Goal: Task Accomplishment & Management: Manage account settings

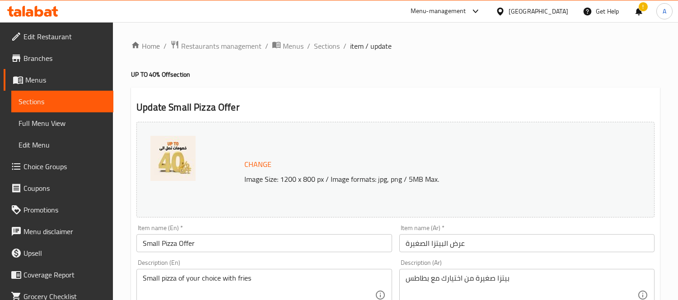
scroll to position [50, 0]
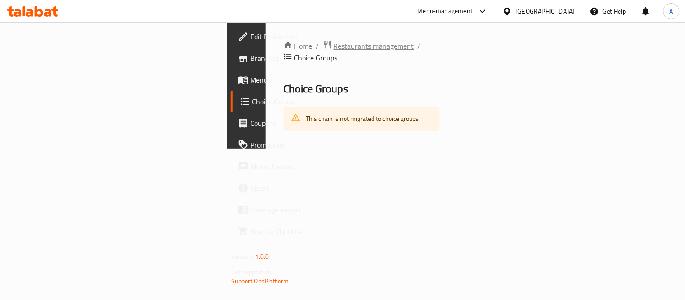
click at [334, 50] on span "Restaurants management" at bounding box center [374, 46] width 80 height 11
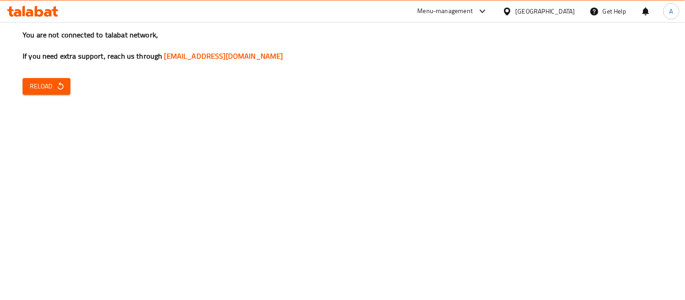
drag, startPoint x: 66, startPoint y: 189, endPoint x: 65, endPoint y: 183, distance: 5.9
click at [65, 187] on div "You are not connected to talabat network, If you need extra support, reach us t…" at bounding box center [342, 150] width 685 height 300
click at [29, 79] on button "Reload" at bounding box center [47, 86] width 48 height 17
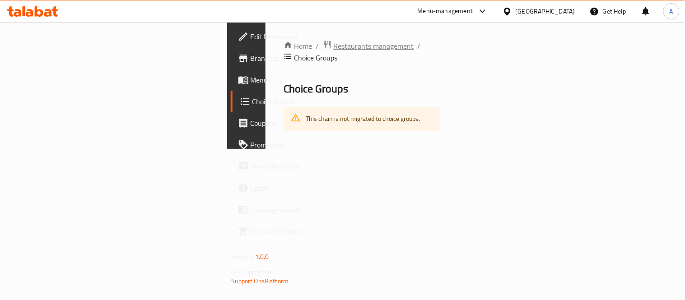
click at [334, 42] on span "Restaurants management" at bounding box center [374, 46] width 80 height 11
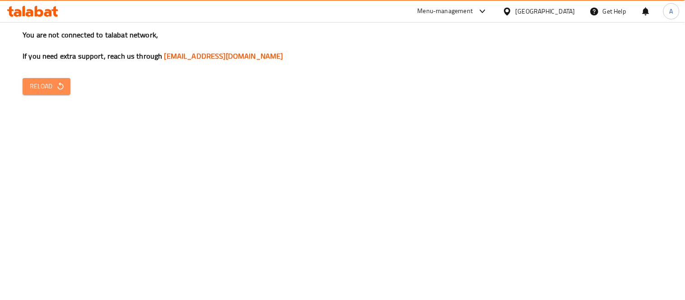
click at [59, 83] on icon "button" at bounding box center [60, 86] width 9 height 9
click at [56, 87] on icon "button" at bounding box center [60, 86] width 9 height 9
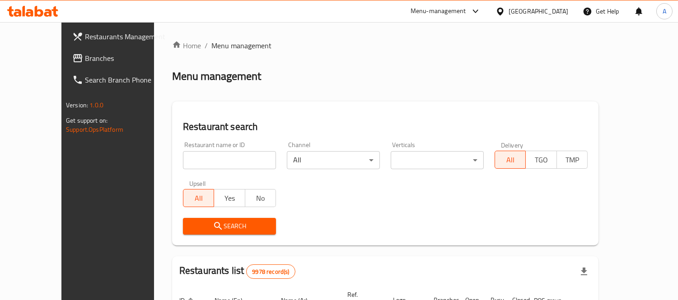
click at [509, 9] on div at bounding box center [502, 11] width 13 height 10
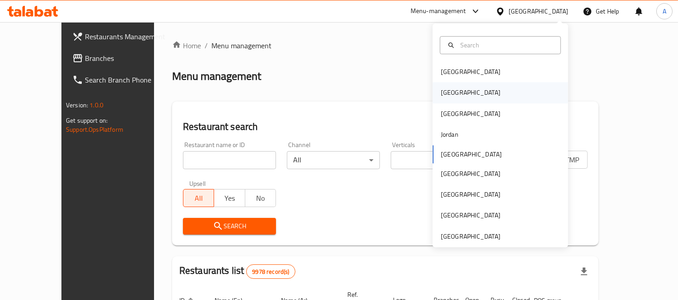
click at [440, 100] on div "[GEOGRAPHIC_DATA]" at bounding box center [471, 93] width 74 height 21
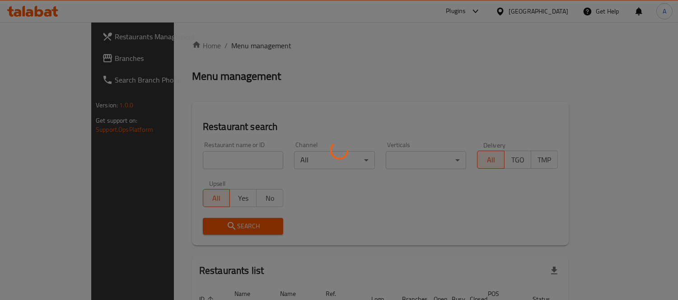
click at [65, 57] on div at bounding box center [339, 150] width 678 height 300
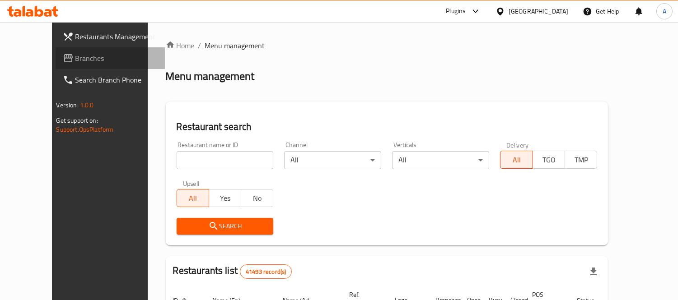
click at [75, 58] on span "Branches" at bounding box center [116, 58] width 83 height 11
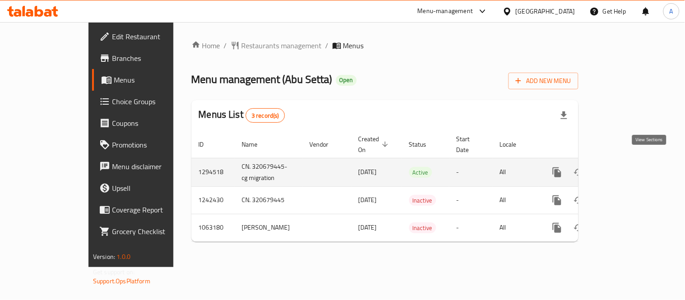
click at [633, 162] on link "enhanced table" at bounding box center [623, 173] width 22 height 22
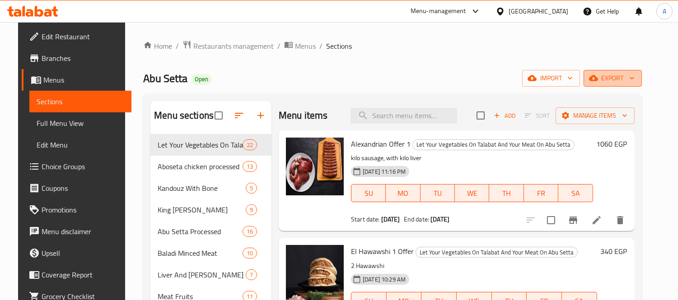
click at [623, 79] on span "export" at bounding box center [613, 78] width 44 height 11
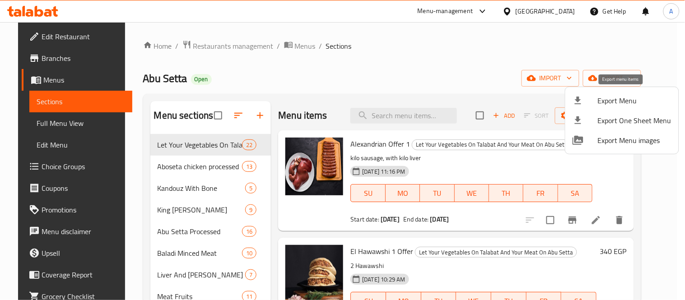
click at [622, 100] on span "Export Menu" at bounding box center [635, 100] width 74 height 11
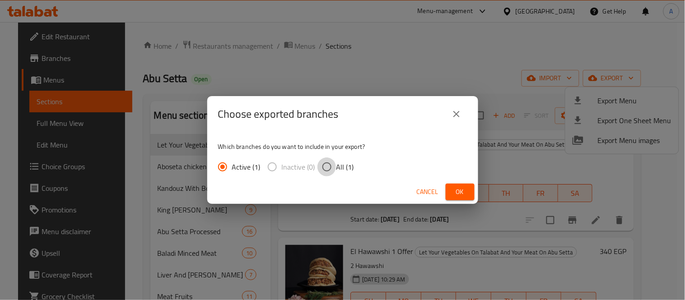
click at [330, 164] on input "All (1)" at bounding box center [327, 167] width 19 height 19
radio input "true"
click at [458, 189] on span "Ok" at bounding box center [460, 192] width 14 height 11
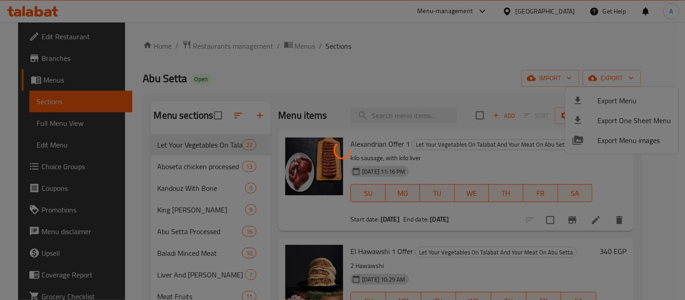
click at [412, 119] on div at bounding box center [342, 150] width 685 height 300
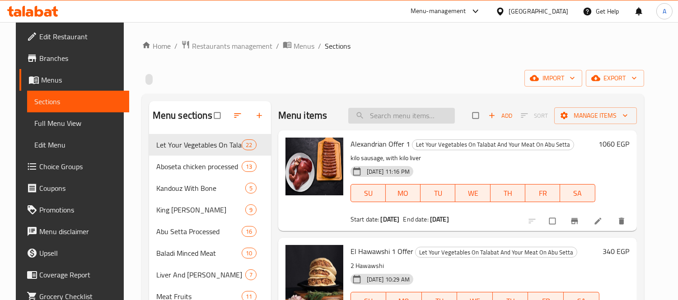
click at [408, 114] on input "search" at bounding box center [401, 116] width 107 height 16
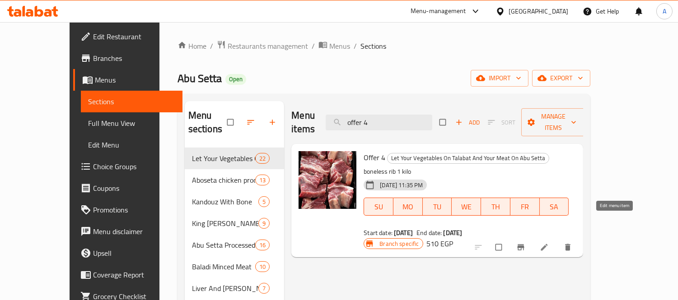
type input "offer 4"
click at [549, 243] on icon at bounding box center [544, 247] width 9 height 9
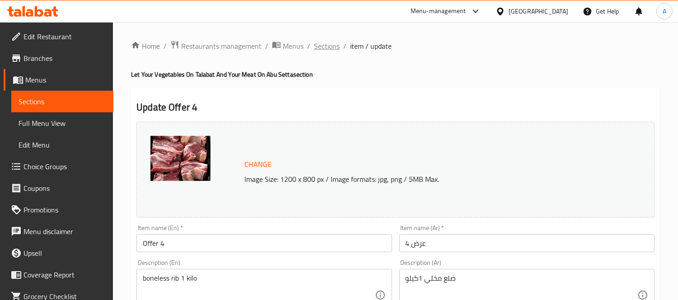
click at [333, 42] on span "Sections" at bounding box center [327, 46] width 26 height 11
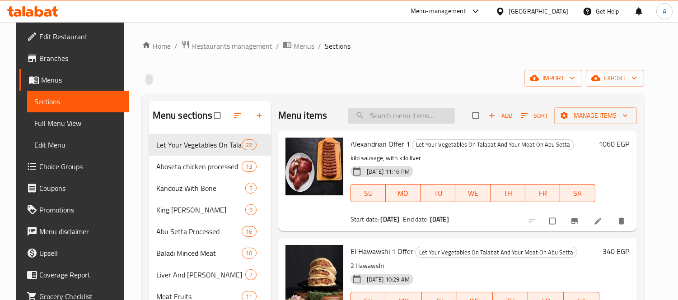
click at [389, 114] on input "search" at bounding box center [401, 116] width 107 height 16
paste input "عرض التوفير"
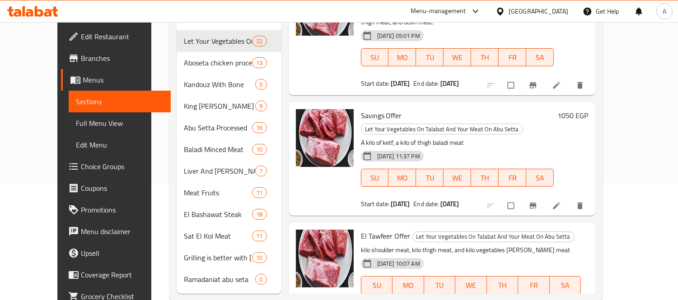
scroll to position [127, 0]
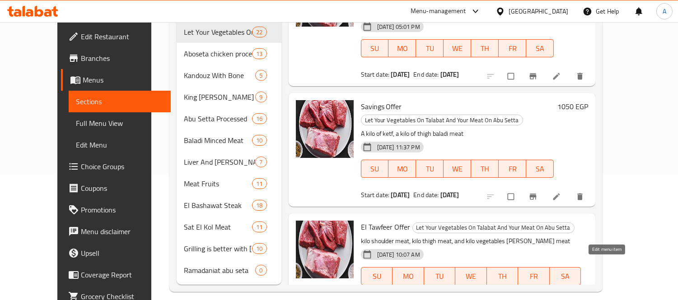
type input "عرض التوفير"
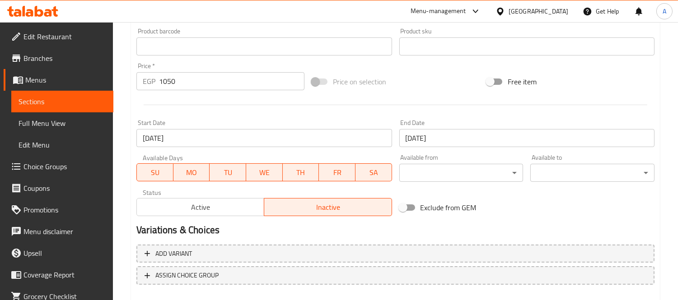
click at [193, 208] on span "Active" at bounding box center [201, 207] width 120 height 13
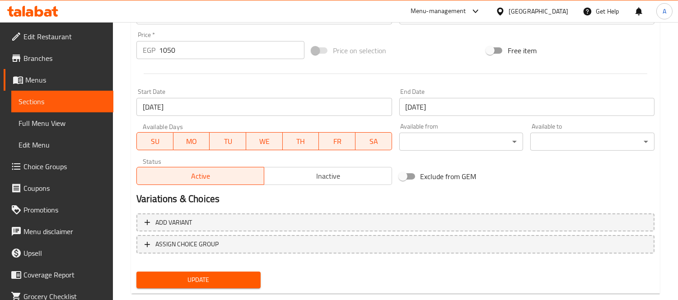
scroll to position [349, 0]
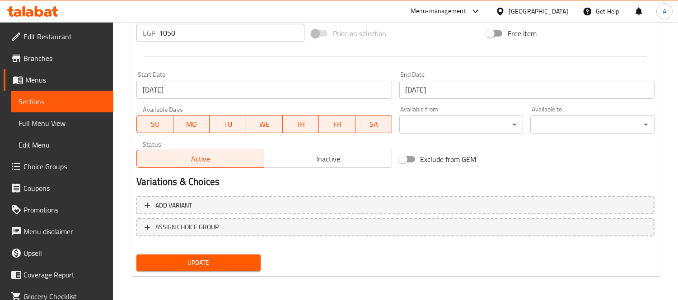
click at [197, 261] on span "Update" at bounding box center [199, 263] width 110 height 11
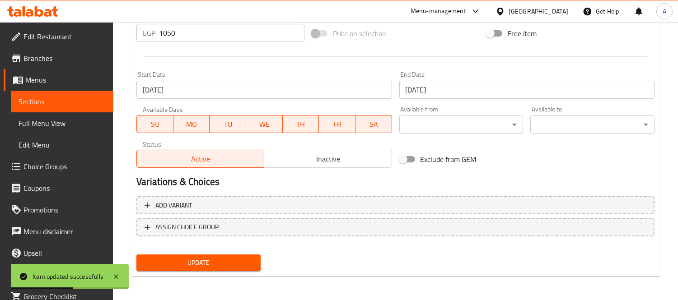
click at [226, 262] on span "Update" at bounding box center [199, 263] width 110 height 11
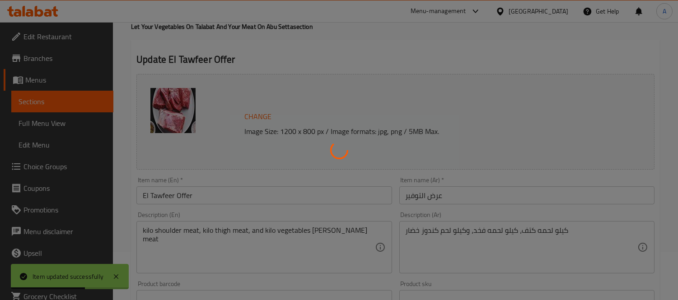
scroll to position [0, 0]
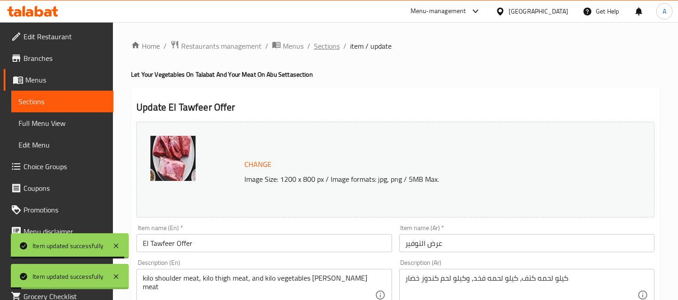
click at [332, 43] on span "Sections" at bounding box center [327, 46] width 26 height 11
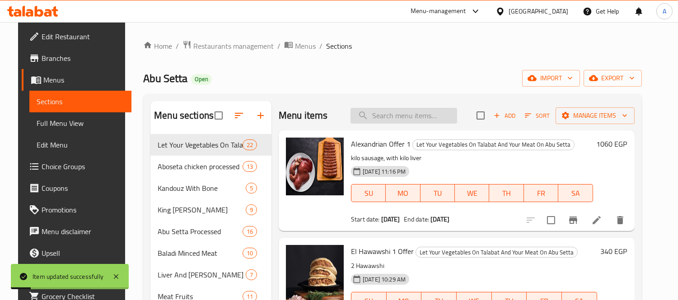
click at [391, 115] on input "search" at bounding box center [404, 116] width 107 height 16
paste input "عرض الموسم ١"
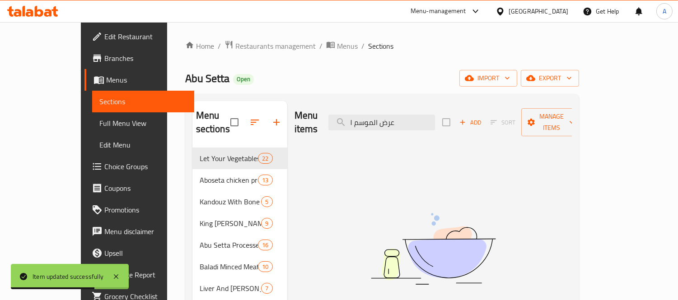
drag, startPoint x: 47, startPoint y: 122, endPoint x: 228, endPoint y: 59, distance: 191.5
click at [228, 59] on div "Home / Restaurants management / Menus / Sections Abu Setta Open import export M…" at bounding box center [382, 229] width 394 height 379
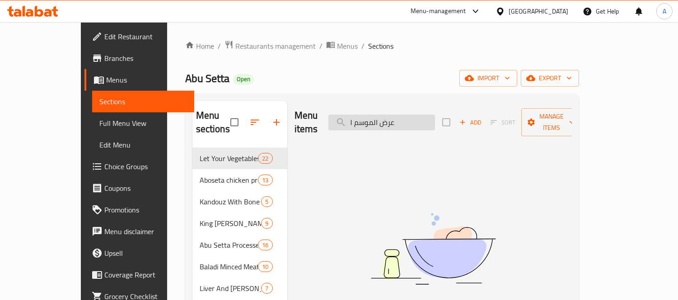
click at [432, 115] on input "عرض الموسم ١" at bounding box center [381, 123] width 107 height 16
click at [435, 115] on input "عرض الموسم ١" at bounding box center [381, 123] width 107 height 16
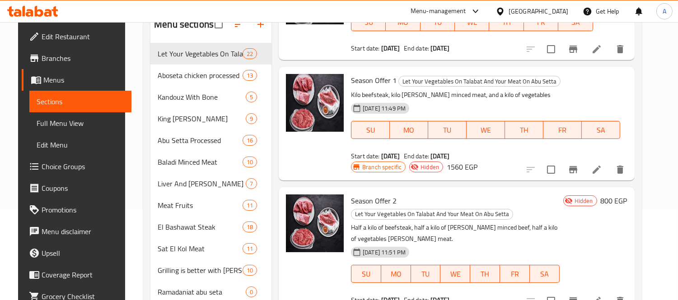
scroll to position [100, 0]
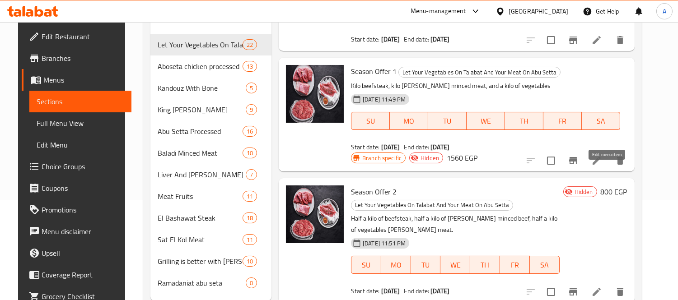
type input "عرض الموسم"
click at [601, 165] on icon at bounding box center [597, 161] width 8 height 8
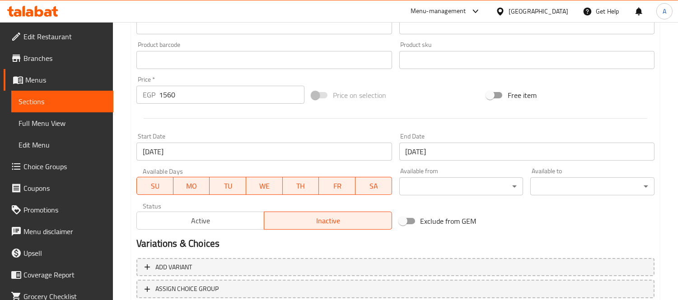
scroll to position [349, 0]
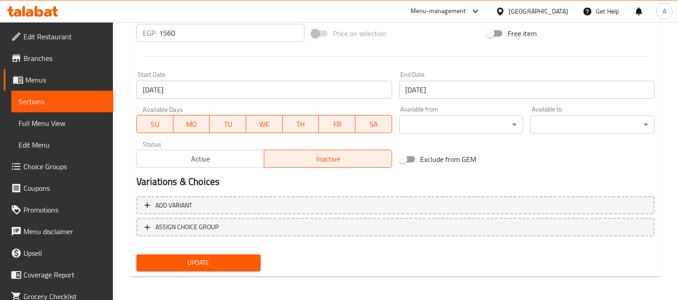
click at [228, 155] on span "Active" at bounding box center [201, 159] width 120 height 13
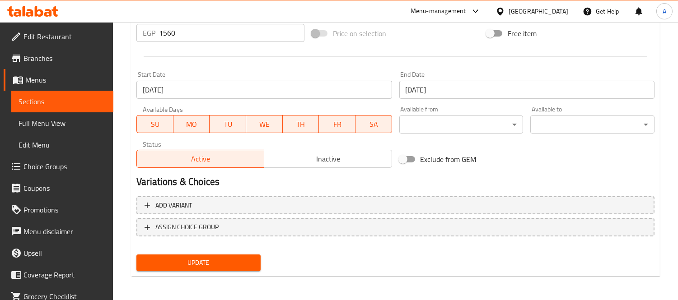
click at [201, 258] on span "Update" at bounding box center [199, 263] width 110 height 11
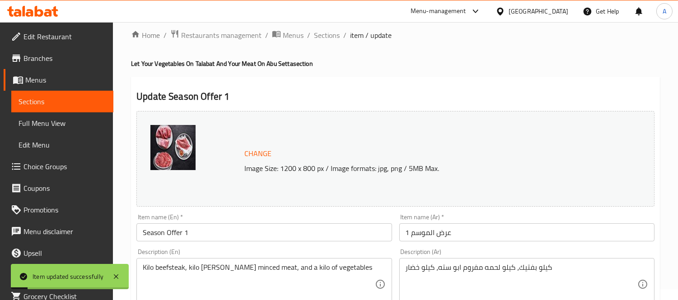
scroll to position [0, 0]
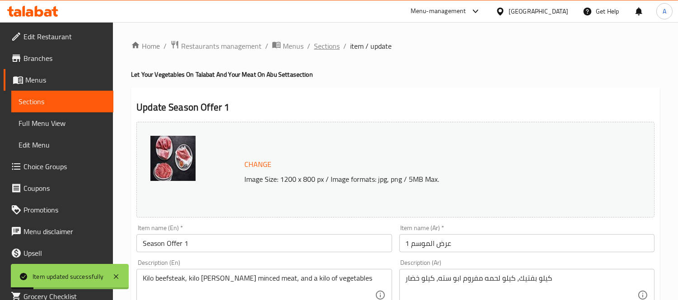
click at [323, 49] on span "Sections" at bounding box center [327, 46] width 26 height 11
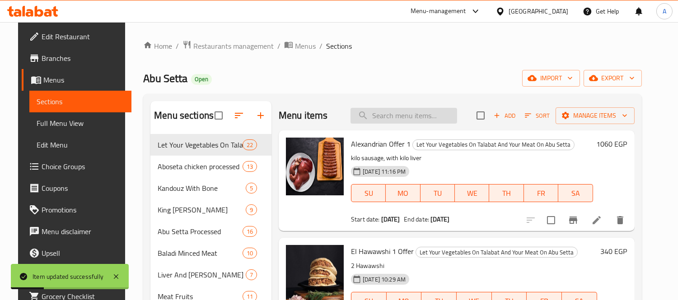
click at [406, 122] on input "search" at bounding box center [404, 116] width 107 height 16
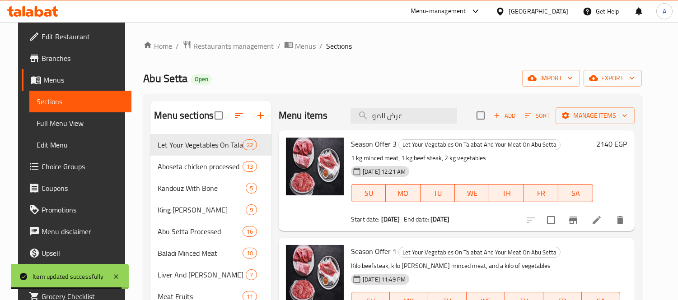
type input "عرض المو"
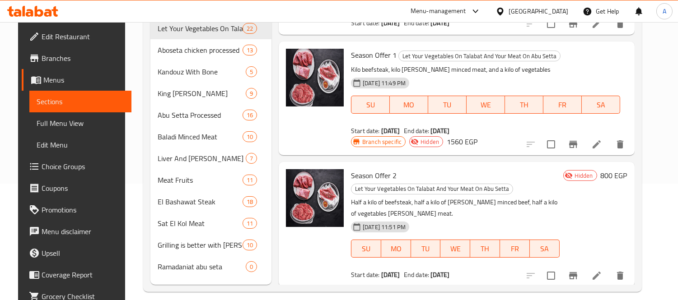
scroll to position [127, 0]
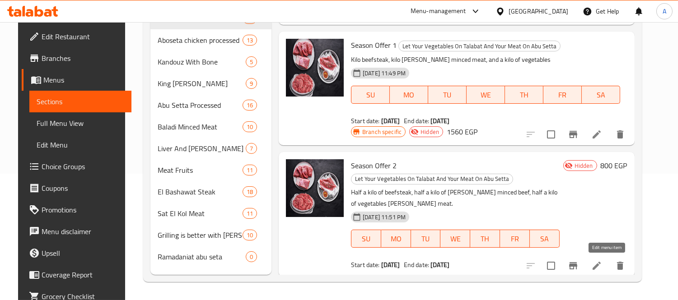
click at [601, 264] on icon at bounding box center [597, 266] width 8 height 8
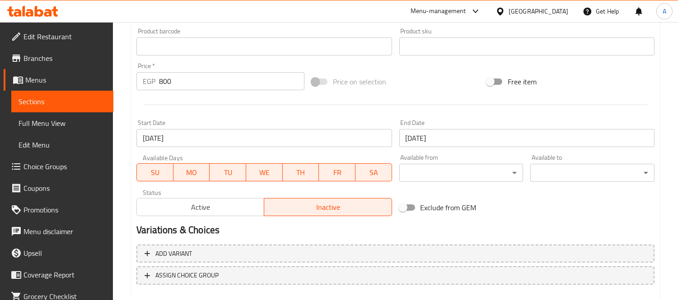
click at [195, 204] on span "Active" at bounding box center [201, 207] width 120 height 13
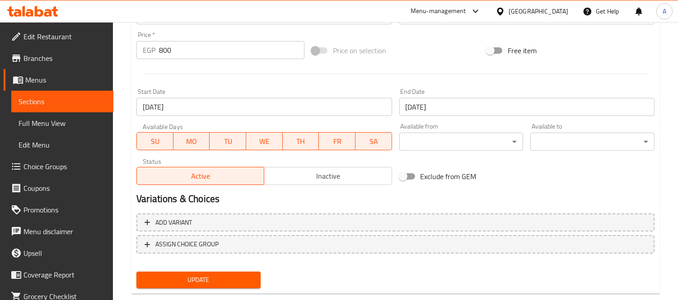
scroll to position [349, 0]
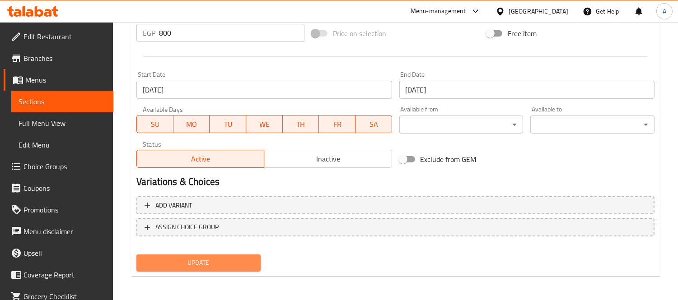
click at [218, 258] on span "Update" at bounding box center [199, 263] width 110 height 11
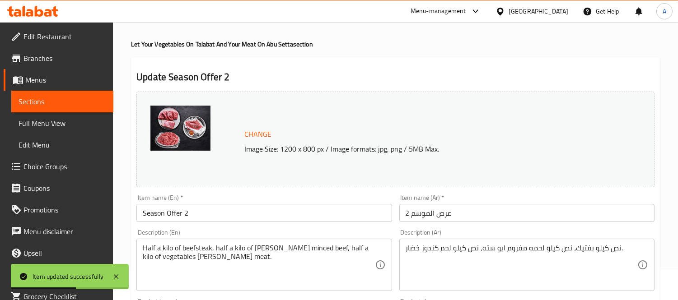
scroll to position [0, 0]
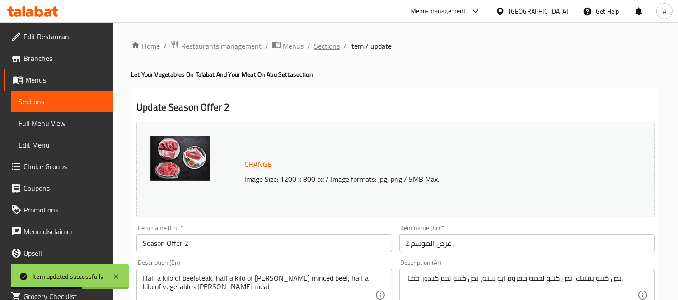
click at [328, 46] on span "Sections" at bounding box center [327, 46] width 26 height 11
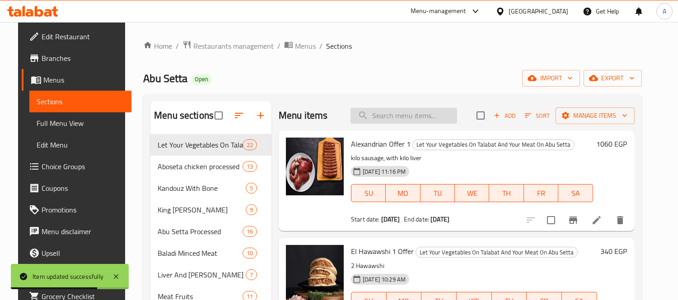
click at [381, 115] on input "search" at bounding box center [404, 116] width 107 height 16
paste input "عرض الحواوشي 2"
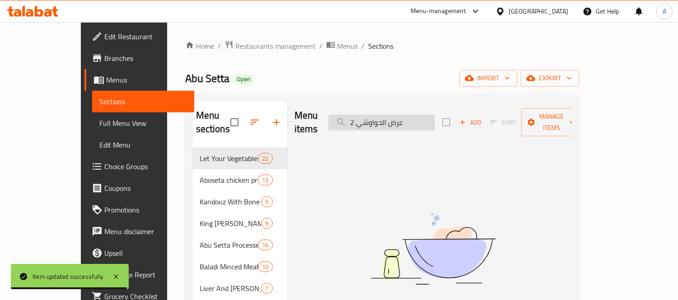
drag, startPoint x: 386, startPoint y: 119, endPoint x: 366, endPoint y: 119, distance: 19.4
click at [366, 119] on input "عرض الحواوشي 2" at bounding box center [381, 123] width 107 height 16
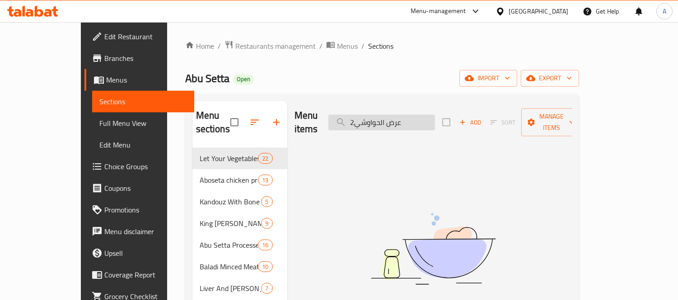
drag, startPoint x: 382, startPoint y: 118, endPoint x: 374, endPoint y: 117, distance: 8.1
click at [374, 117] on input "عرض الحواوشي2" at bounding box center [381, 123] width 107 height 16
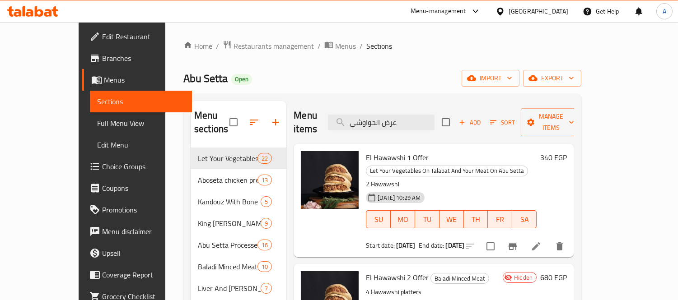
scroll to position [50, 0]
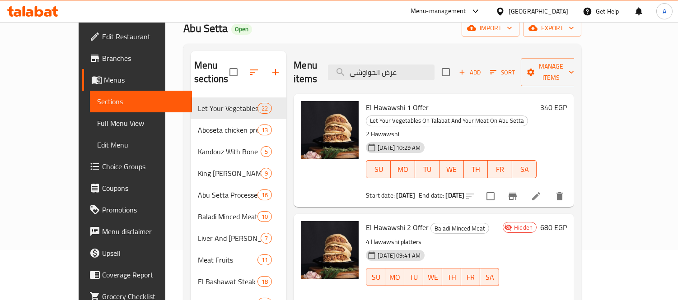
type input "عرض الحواوشي"
click at [549, 296] on li at bounding box center [536, 304] width 25 height 16
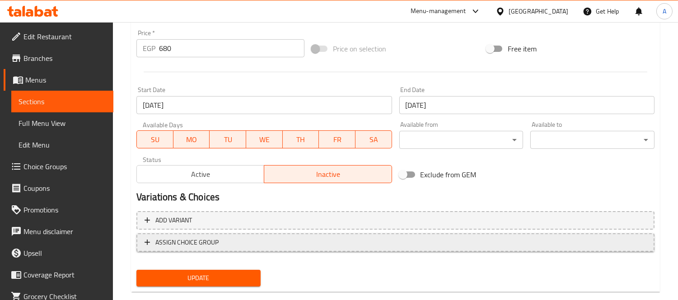
scroll to position [343, 0]
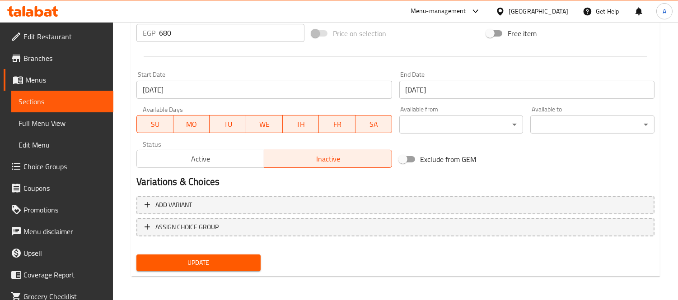
click at [223, 163] on span "Active" at bounding box center [201, 159] width 120 height 13
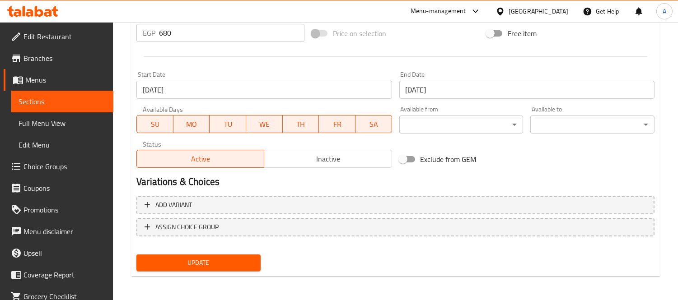
click at [213, 259] on span "Update" at bounding box center [199, 263] width 110 height 11
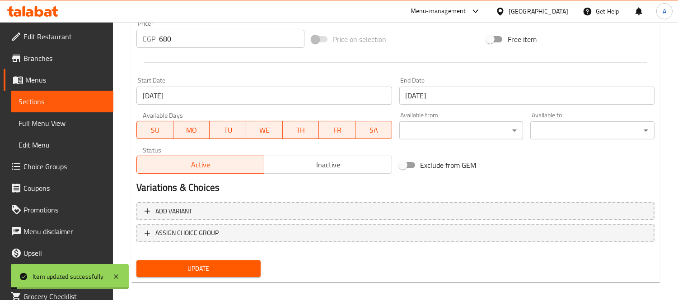
scroll to position [0, 0]
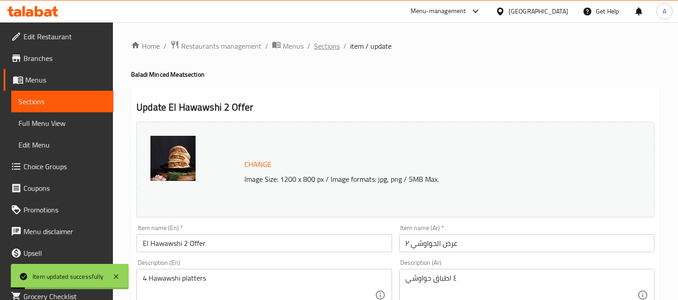
click at [331, 42] on span "Sections" at bounding box center [327, 46] width 26 height 11
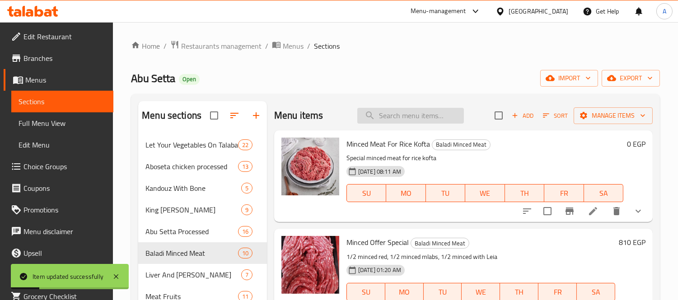
click at [390, 116] on input "search" at bounding box center [410, 116] width 107 height 16
paste input "400 Gm Offer"
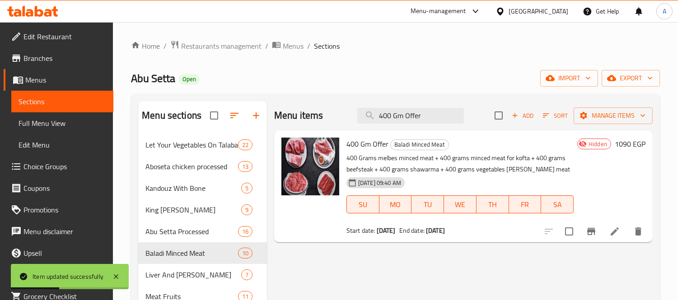
type input "400 Gm Offer"
click at [609, 231] on li at bounding box center [614, 232] width 25 height 16
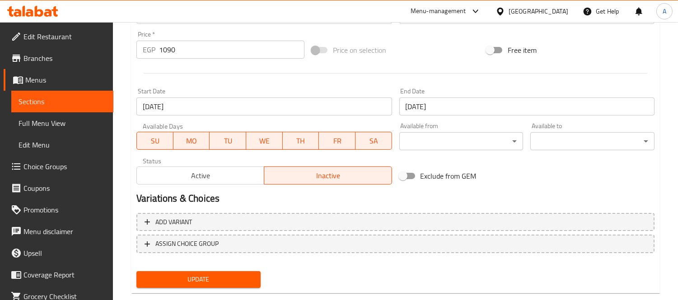
scroll to position [349, 0]
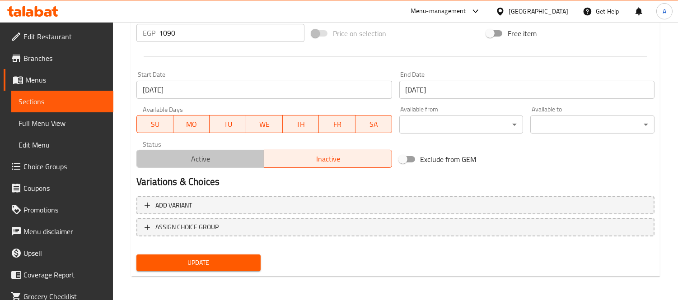
click at [210, 154] on span "Active" at bounding box center [201, 159] width 120 height 13
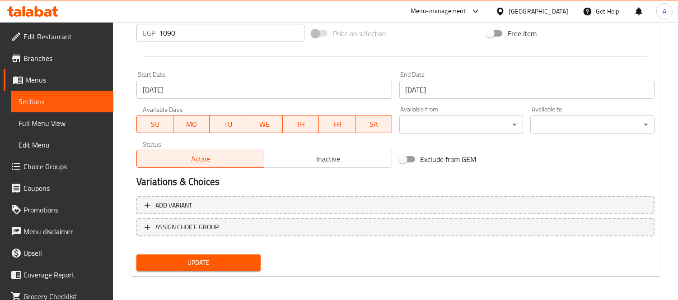
click at [202, 263] on span "Update" at bounding box center [199, 263] width 110 height 11
click at [202, 261] on span "Update" at bounding box center [199, 263] width 110 height 11
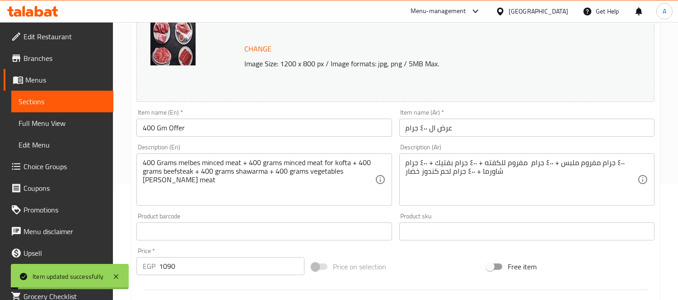
scroll to position [0, 0]
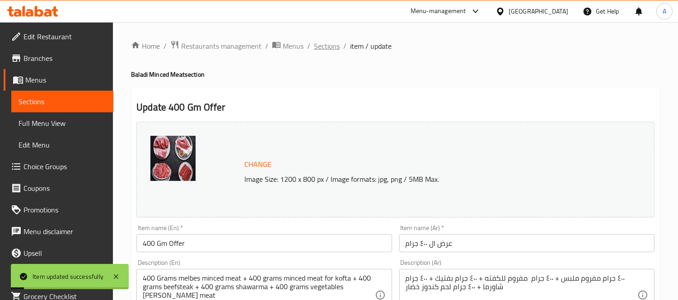
click at [321, 44] on span "Sections" at bounding box center [327, 46] width 26 height 11
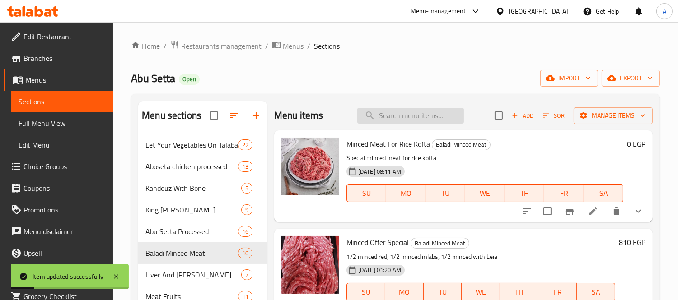
click at [403, 114] on input "search" at bounding box center [410, 116] width 107 height 16
paste input "2000 Offer"
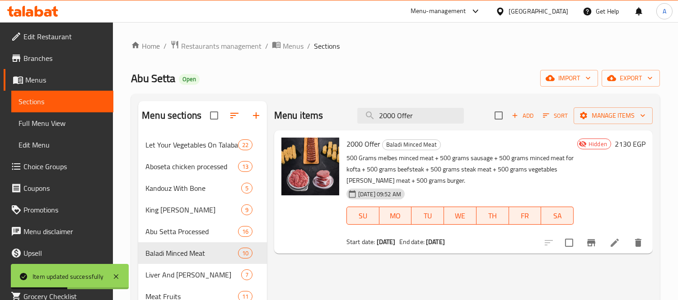
type input "2000 Offer"
click at [609, 244] on li at bounding box center [614, 243] width 25 height 16
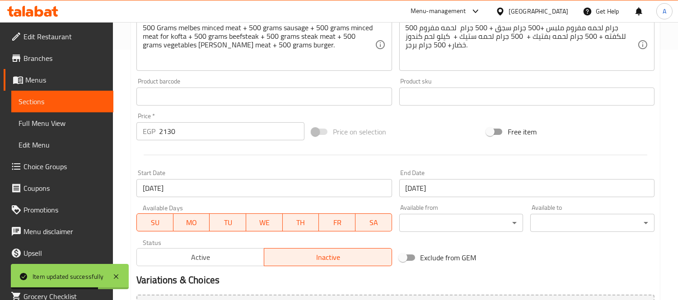
click at [201, 258] on span "Active" at bounding box center [201, 257] width 120 height 13
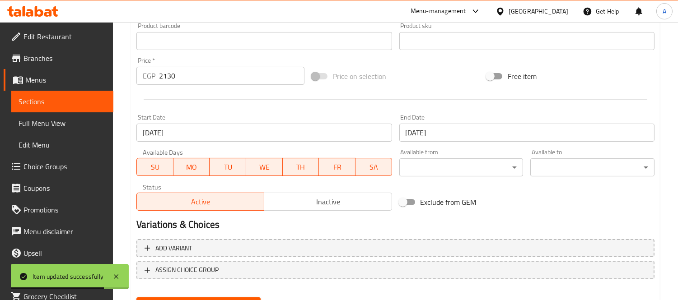
scroll to position [349, 0]
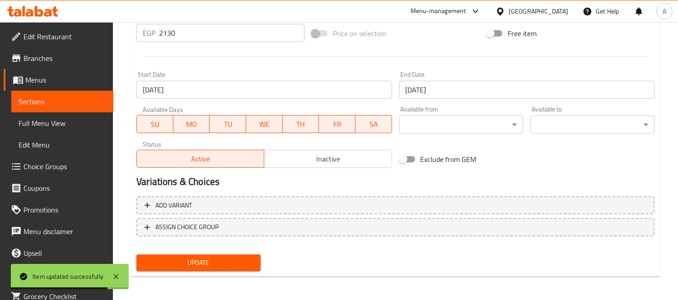
click at [207, 255] on button "Update" at bounding box center [198, 263] width 124 height 17
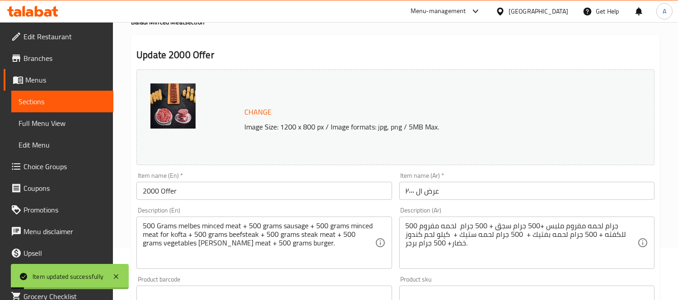
scroll to position [0, 0]
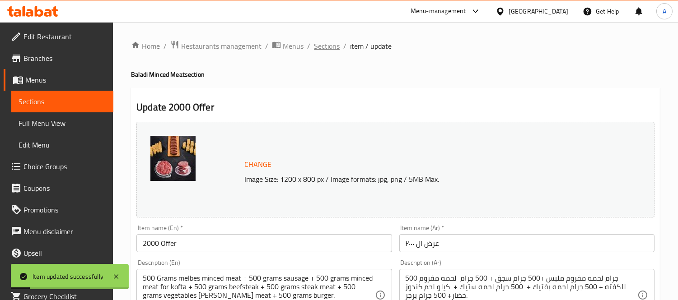
click at [333, 42] on span "Sections" at bounding box center [327, 46] width 26 height 11
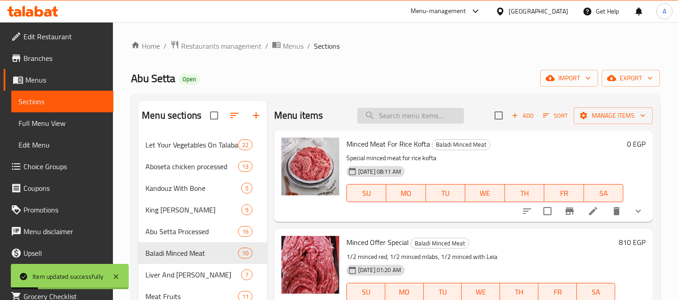
click at [390, 113] on input "search" at bounding box center [410, 116] width 107 height 16
paste input "عرض ال ١٠٠٠"
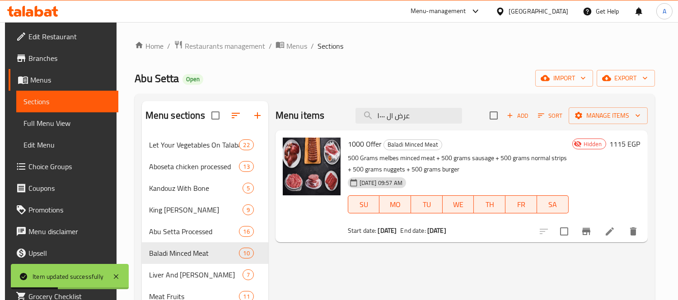
type input "عرض ال ١٠٠٠"
click at [610, 230] on icon at bounding box center [610, 231] width 11 height 11
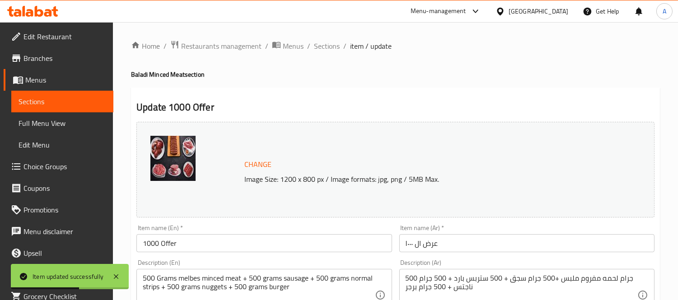
scroll to position [349, 0]
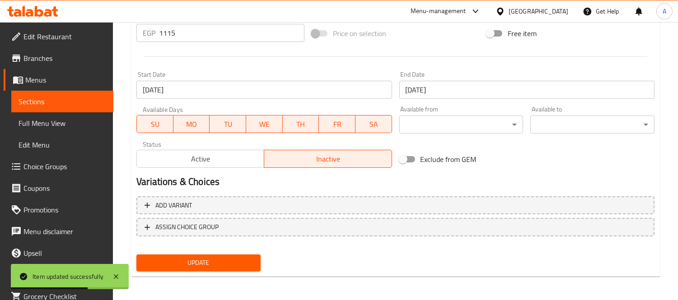
click at [214, 165] on button "Active" at bounding box center [200, 159] width 128 height 18
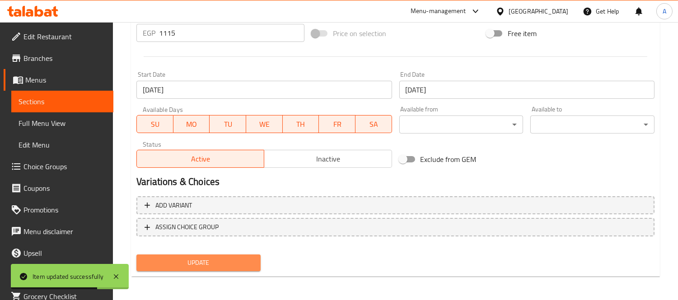
click at [214, 258] on span "Update" at bounding box center [199, 263] width 110 height 11
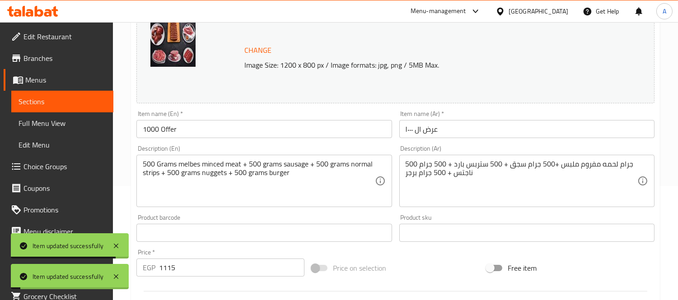
scroll to position [0, 0]
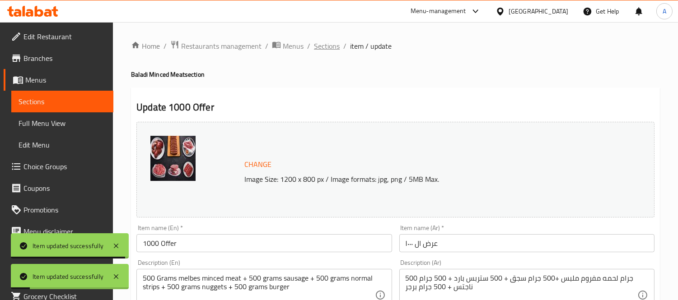
click at [333, 50] on span "Sections" at bounding box center [327, 46] width 26 height 11
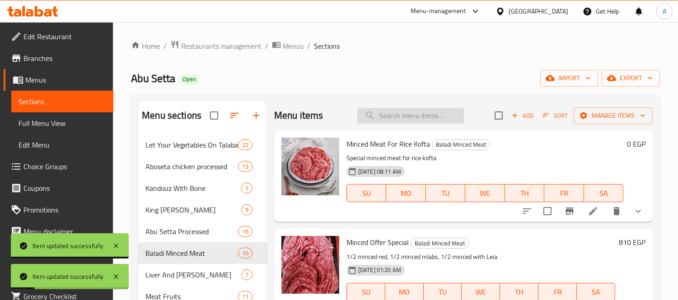
click at [373, 114] on input "search" at bounding box center [410, 116] width 107 height 16
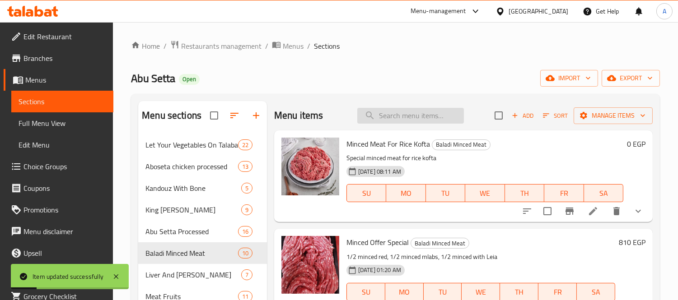
paste input "عرض الخضار"
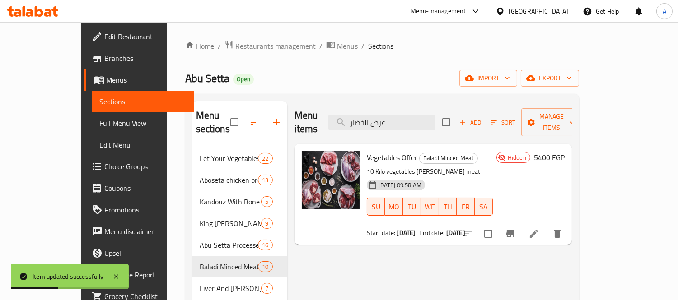
type input "عرض الخضار"
click at [539, 229] on icon at bounding box center [534, 234] width 11 height 11
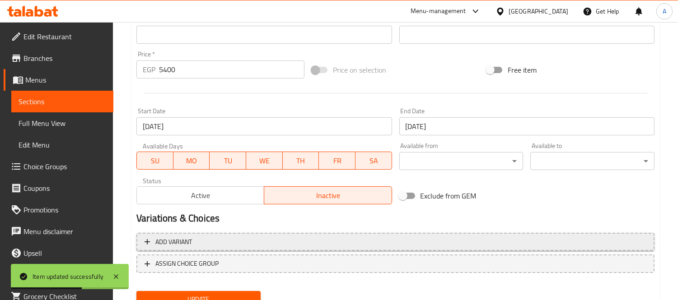
scroll to position [349, 0]
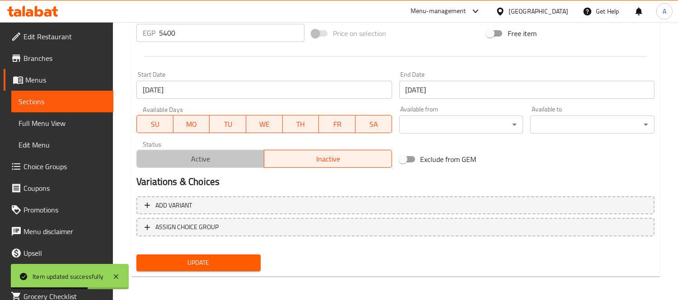
click at [221, 159] on span "Active" at bounding box center [201, 159] width 120 height 13
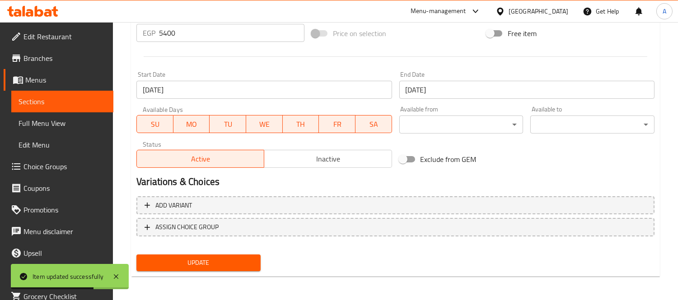
click at [213, 252] on div "Update" at bounding box center [198, 263] width 131 height 24
click at [212, 259] on span "Update" at bounding box center [199, 263] width 110 height 11
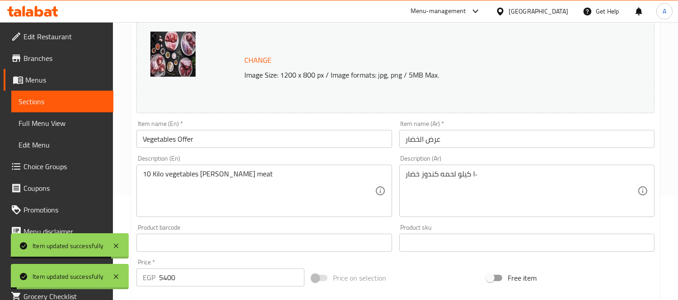
scroll to position [0, 0]
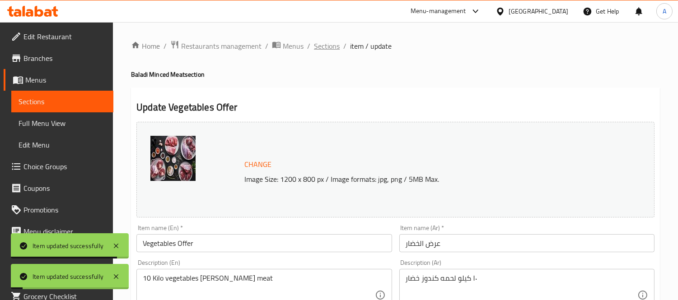
click at [330, 50] on span "Sections" at bounding box center [327, 46] width 26 height 11
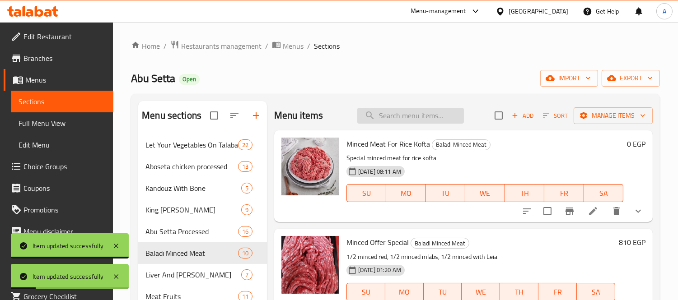
click at [418, 122] on input "search" at bounding box center [410, 116] width 107 height 16
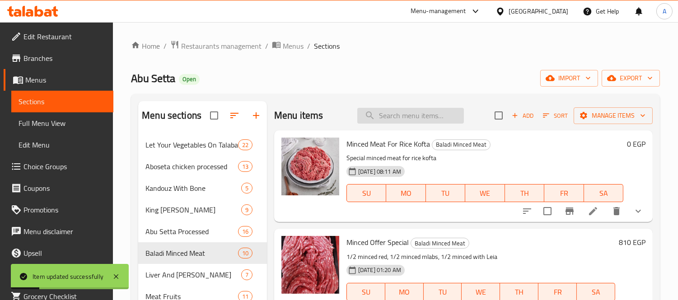
paste input "عرض ال ٥٠٠ الاول"
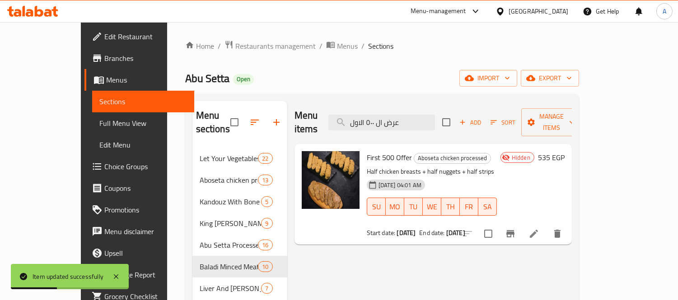
type input "عرض ال ٥٠٠ الاول"
click at [538, 230] on icon at bounding box center [534, 234] width 8 height 8
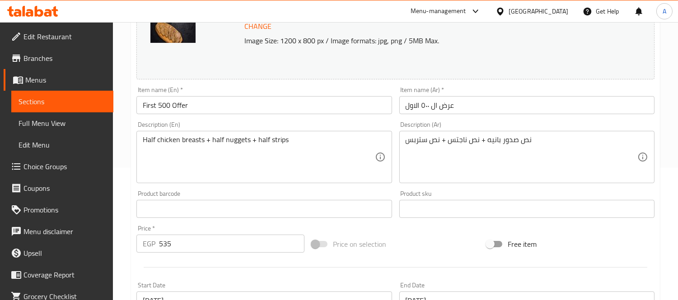
scroll to position [343, 0]
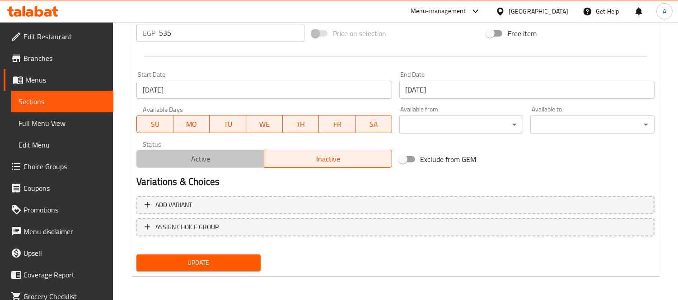
click at [232, 160] on span "Active" at bounding box center [201, 159] width 120 height 13
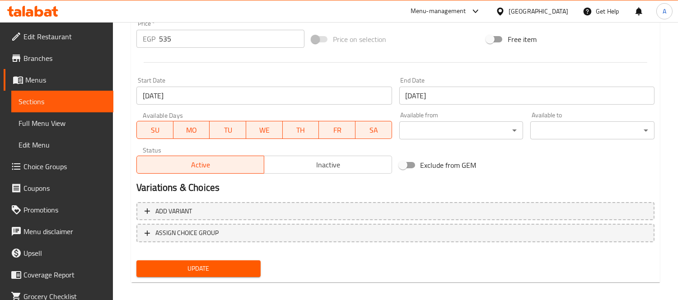
click at [215, 267] on span "Update" at bounding box center [199, 268] width 110 height 11
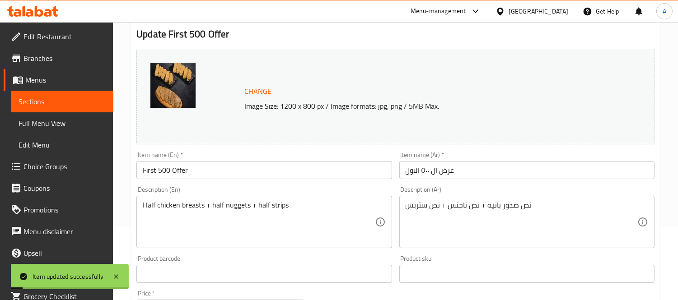
scroll to position [0, 0]
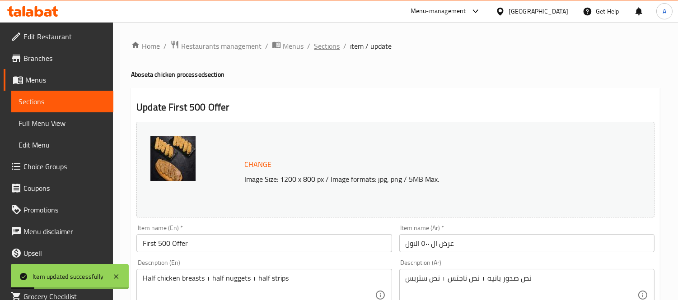
click at [332, 50] on span "Sections" at bounding box center [327, 46] width 26 height 11
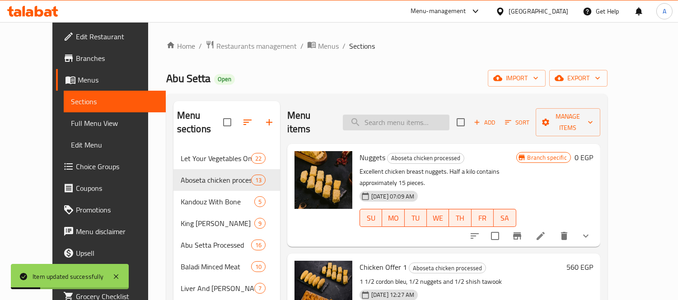
click at [419, 121] on input "search" at bounding box center [396, 123] width 107 height 16
paste input "عرض ال ٥٠٠ الثاني"
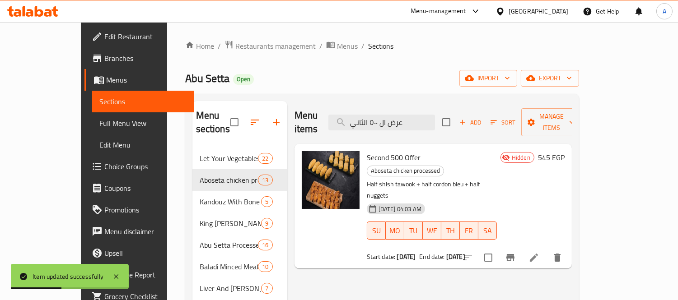
type input "عرض ال ٥٠٠ الثاني"
click at [538, 254] on icon at bounding box center [534, 258] width 8 height 8
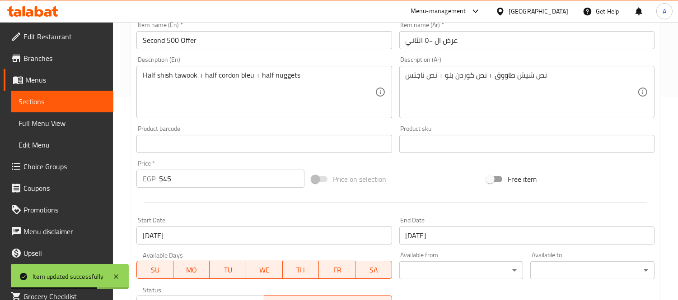
scroll to position [349, 0]
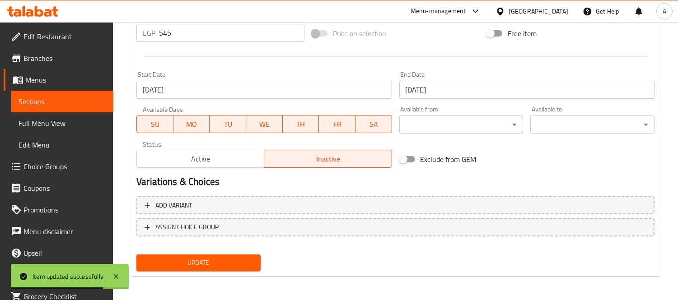
click at [179, 160] on span "Active" at bounding box center [201, 159] width 120 height 13
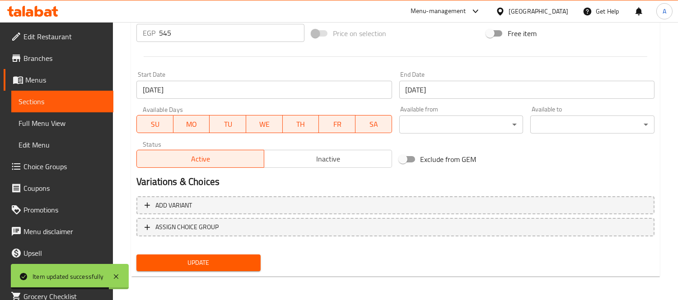
click at [195, 264] on span "Update" at bounding box center [199, 263] width 110 height 11
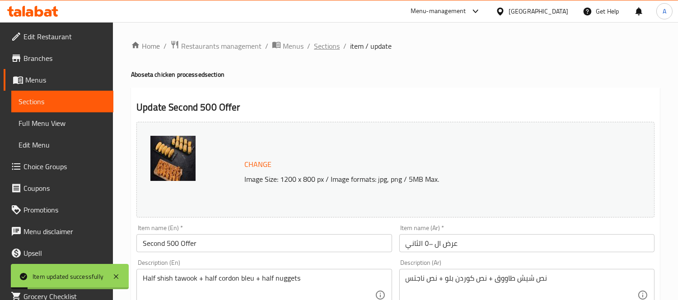
click at [329, 50] on span "Sections" at bounding box center [327, 46] width 26 height 11
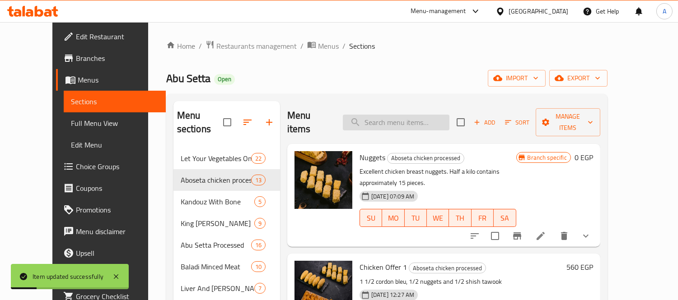
click at [413, 115] on input "search" at bounding box center [396, 123] width 107 height 16
paste input "عرض ال ٥٠٠ التالت"
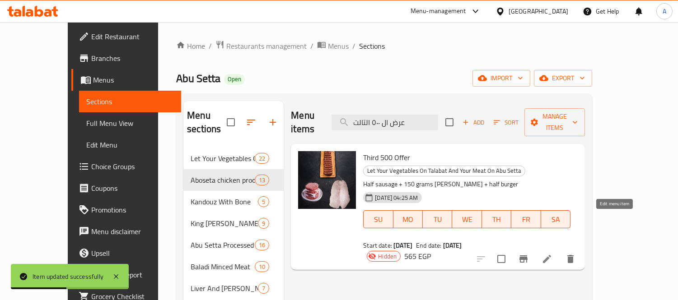
type input "عرض ال ٥٠٠ التالت"
click at [560, 251] on li at bounding box center [546, 259] width 25 height 16
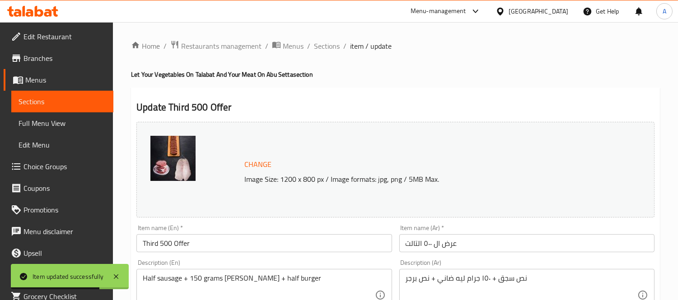
scroll to position [349, 0]
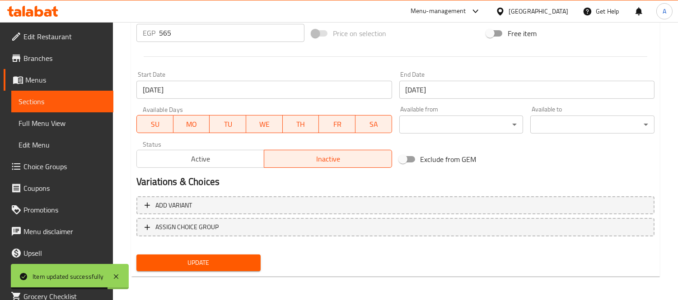
click at [222, 165] on span "Active" at bounding box center [201, 159] width 120 height 13
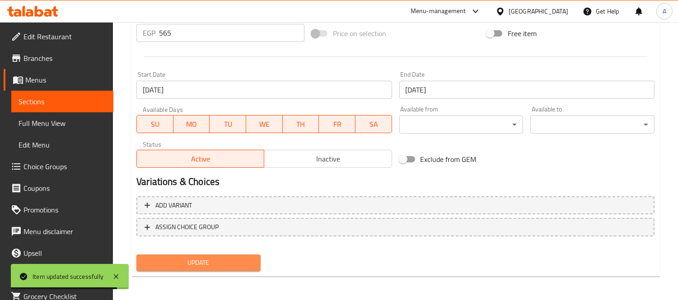
click at [200, 259] on span "Update" at bounding box center [199, 263] width 110 height 11
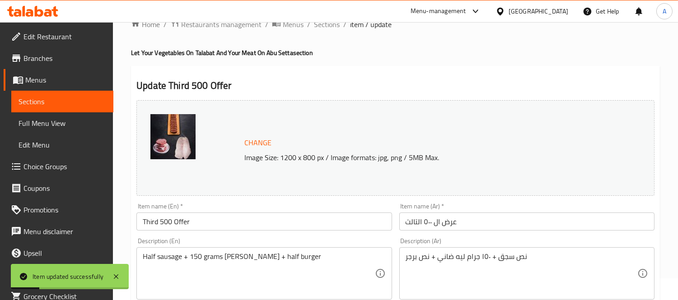
scroll to position [0, 0]
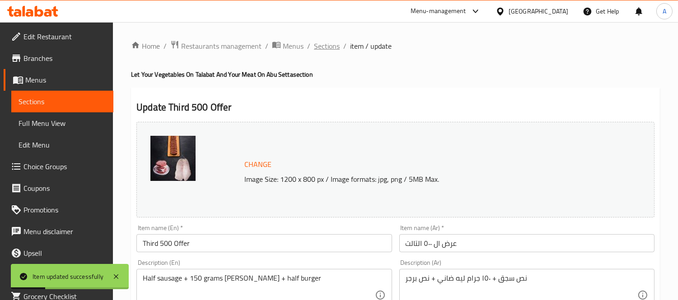
click at [324, 44] on span "Sections" at bounding box center [327, 46] width 26 height 11
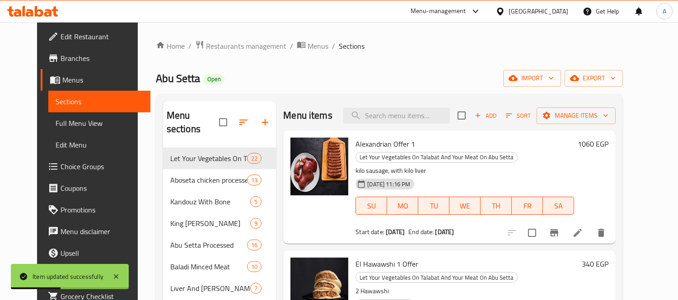
click at [403, 128] on div "Menu items Add Sort Manage items" at bounding box center [449, 115] width 333 height 29
click at [408, 117] on input "search" at bounding box center [396, 116] width 107 height 16
paste input "عرض ال ٥٠٠ الرابع"
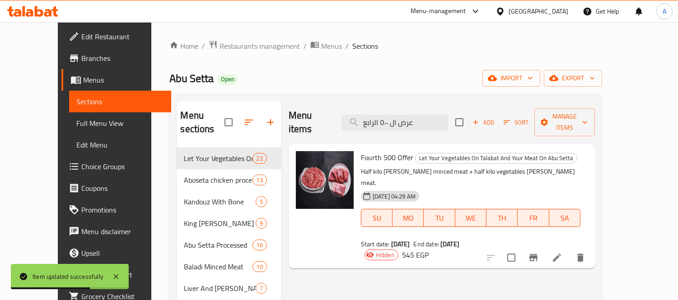
type input "عرض ال ٥٠٠ الرابع"
click at [562, 253] on icon at bounding box center [557, 258] width 11 height 11
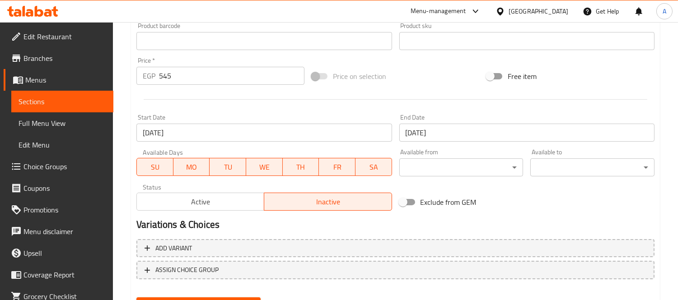
scroll to position [349, 0]
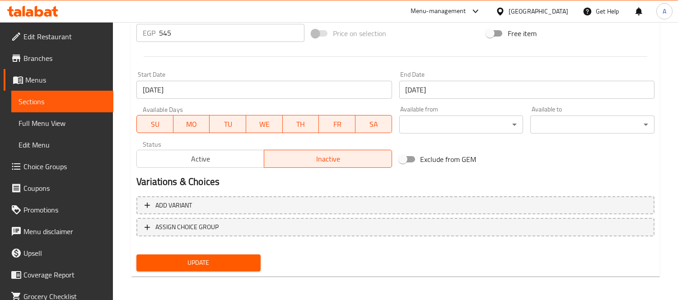
click at [192, 158] on span "Active" at bounding box center [201, 159] width 120 height 13
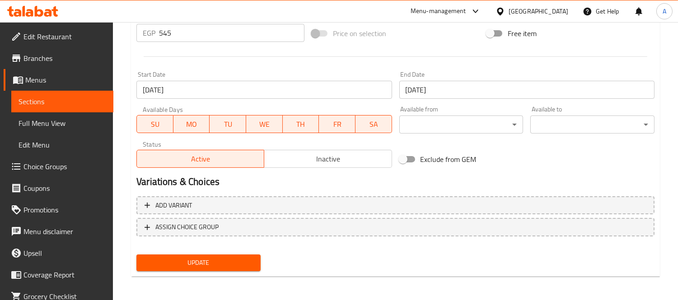
click at [207, 263] on span "Update" at bounding box center [199, 263] width 110 height 11
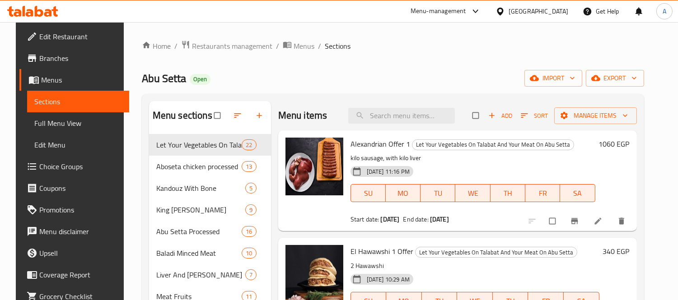
click at [48, 124] on span "Full Menu View" at bounding box center [78, 123] width 88 height 11
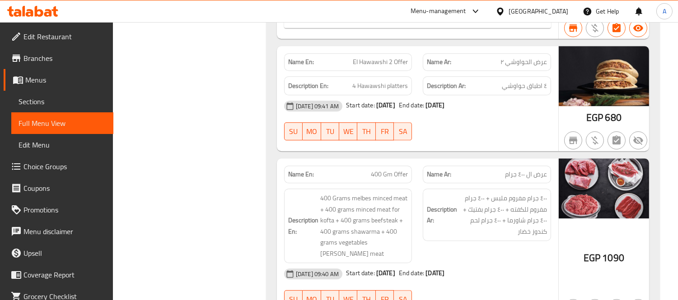
click at [396, 170] on span "400 Gm Offer" at bounding box center [389, 174] width 37 height 9
copy span "400 Gm Offer"
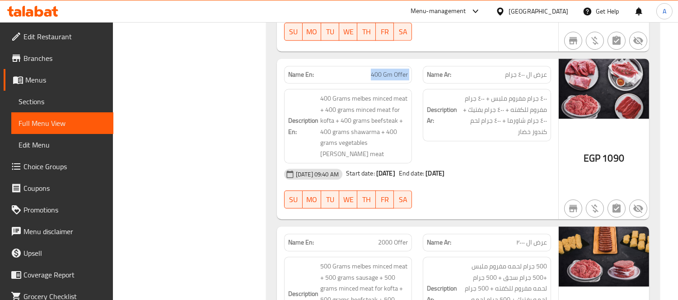
scroll to position [10874, 0]
click at [392, 238] on span "2000 Offer" at bounding box center [393, 242] width 30 height 9
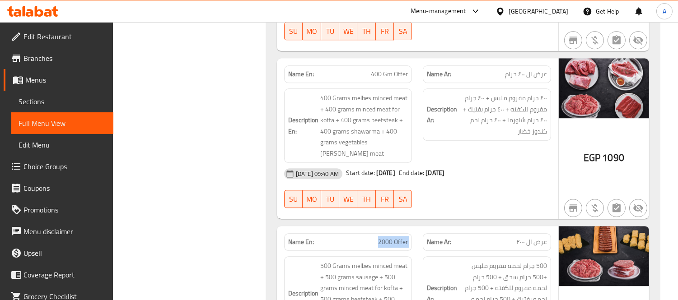
click at [392, 238] on span "2000 Offer" at bounding box center [393, 242] width 30 height 9
copy span "2000 Offer"
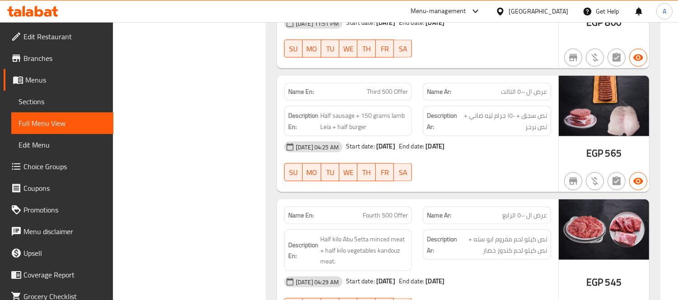
scroll to position [2840, 0]
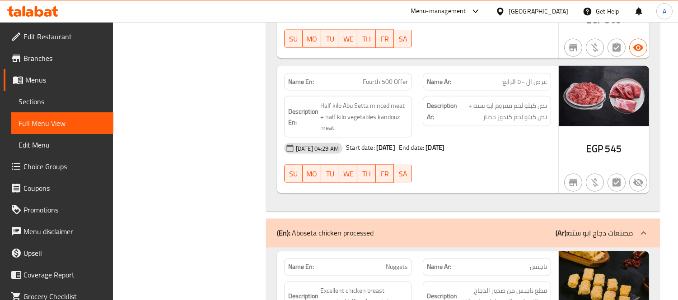
click at [390, 77] on span "Fourth 500 Offer" at bounding box center [385, 81] width 45 height 9
copy span "Fourth 500 Offer"
drag, startPoint x: 390, startPoint y: 76, endPoint x: 308, endPoint y: 2, distance: 110.7
click at [388, 77] on span "Fourth 500 Offer" at bounding box center [385, 81] width 45 height 9
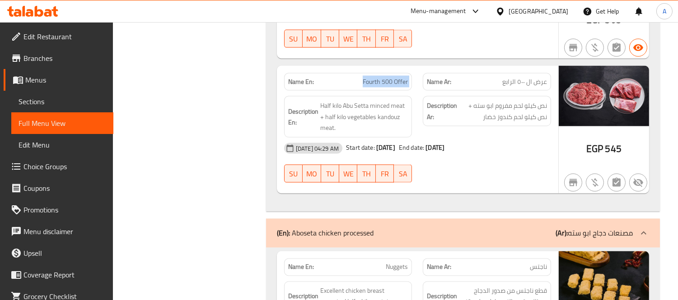
click at [41, 97] on span "Sections" at bounding box center [63, 101] width 88 height 11
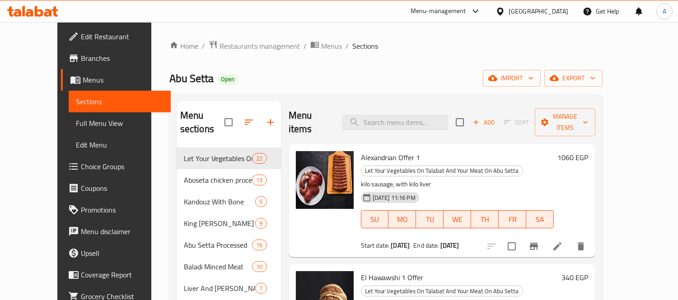
click at [408, 125] on div "Menu items Add Sort Manage items" at bounding box center [442, 122] width 307 height 43
click at [417, 115] on input "search" at bounding box center [395, 123] width 107 height 16
paste input "Fourth 500 Offer"
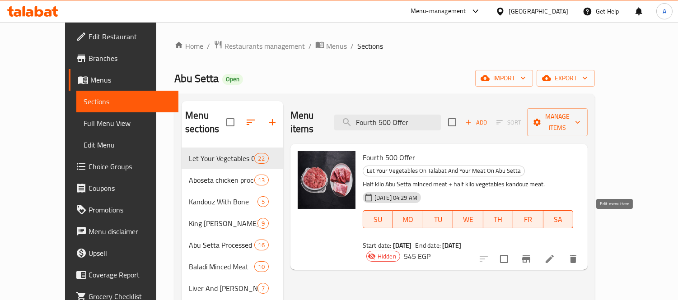
type input "Fourth 500 Offer"
click at [555, 254] on icon at bounding box center [549, 259] width 11 height 11
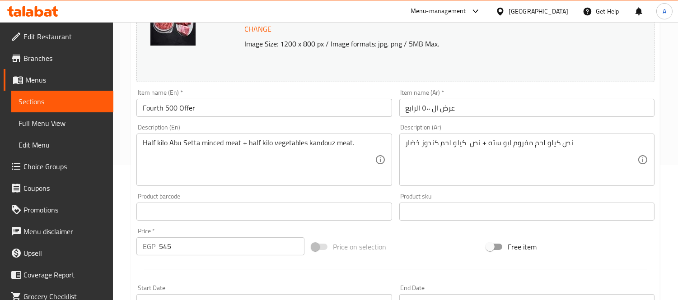
scroll to position [349, 0]
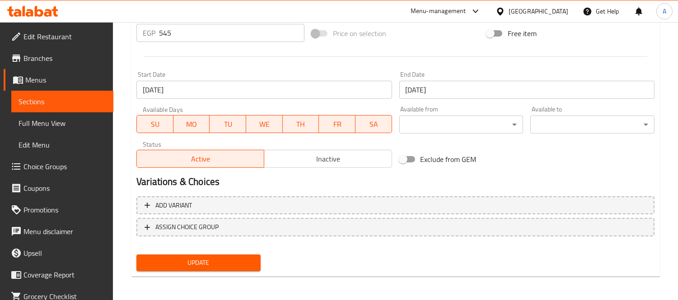
click at [230, 268] on button "Update" at bounding box center [198, 263] width 124 height 17
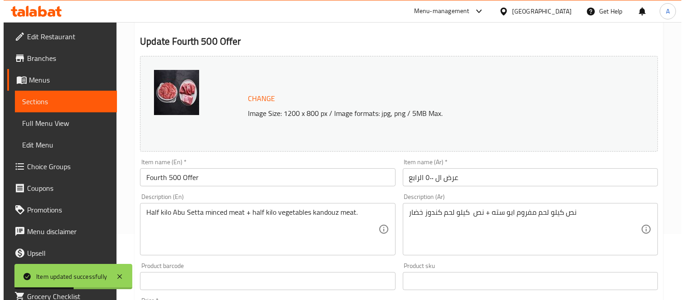
scroll to position [0, 0]
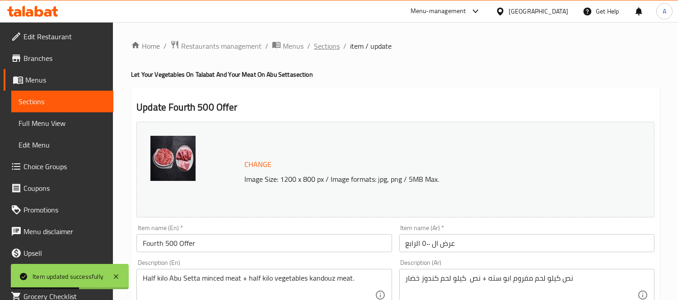
click at [324, 43] on span "Sections" at bounding box center [327, 46] width 26 height 11
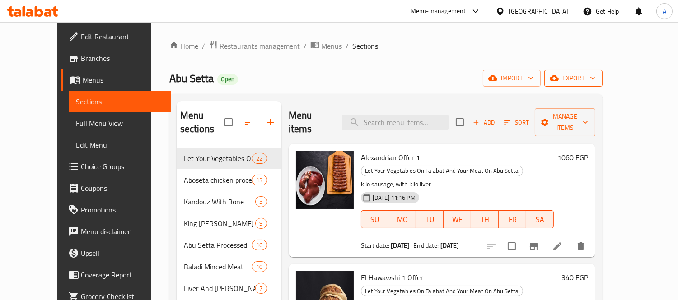
click at [595, 79] on span "export" at bounding box center [574, 78] width 44 height 11
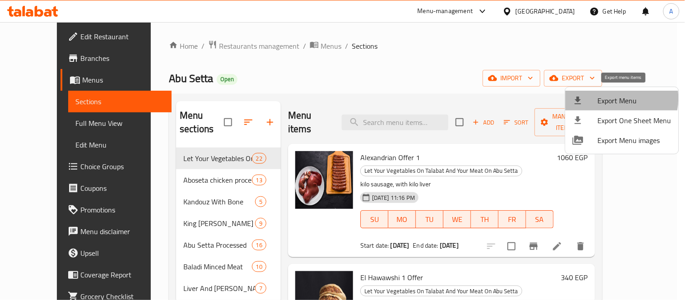
click at [612, 98] on span "Export Menu" at bounding box center [635, 100] width 74 height 11
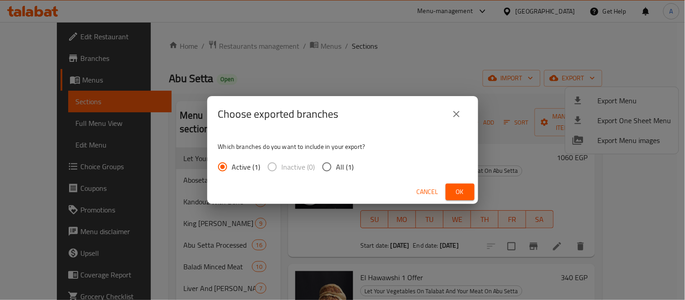
click at [339, 168] on span "All (1)" at bounding box center [346, 167] width 18 height 11
click at [337, 168] on input "All (1)" at bounding box center [327, 167] width 19 height 19
radio input "true"
click at [449, 193] on button "Ok" at bounding box center [460, 192] width 29 height 17
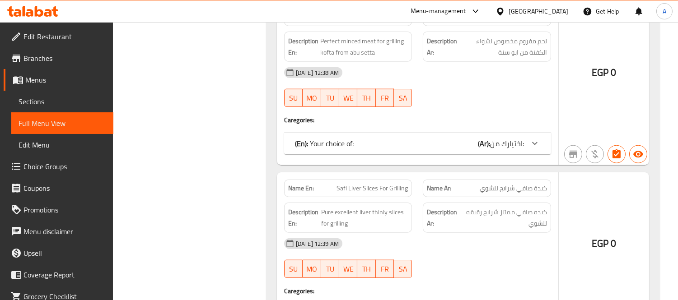
scroll to position [20124, 0]
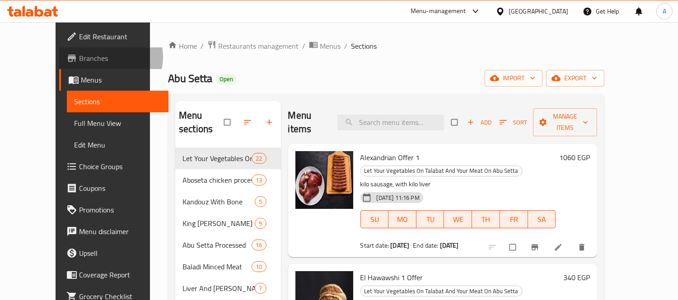
click at [79, 57] on span "Branches" at bounding box center [120, 58] width 83 height 11
